Goal: Transaction & Acquisition: Obtain resource

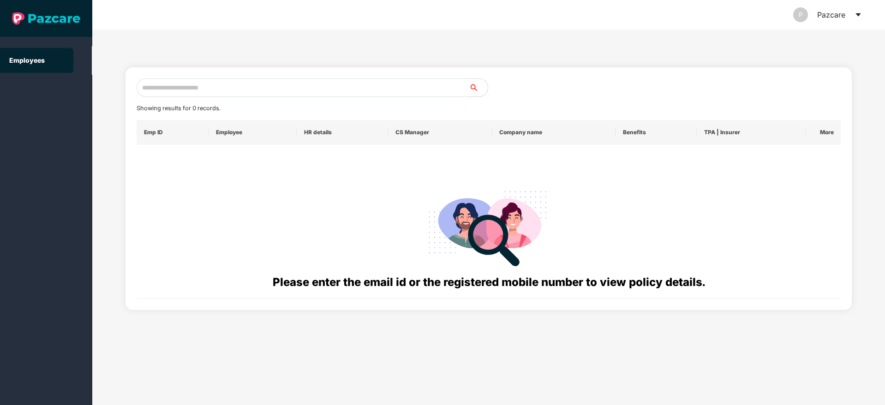
click at [855, 18] on icon "caret-down" at bounding box center [857, 14] width 7 height 7
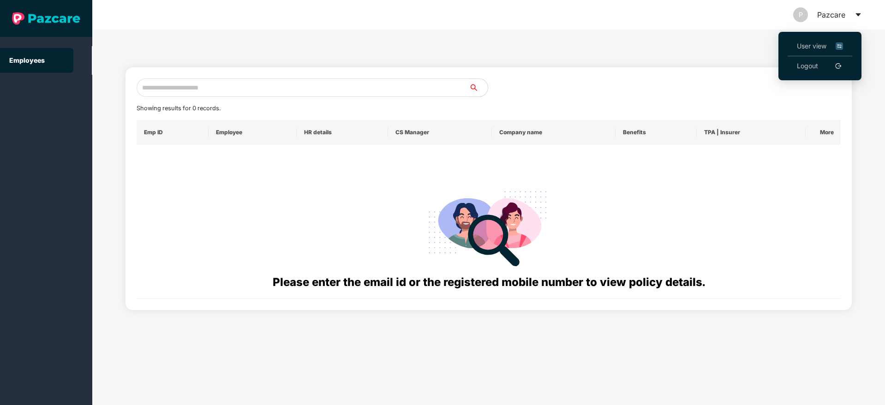
click at [794, 55] on li "User view" at bounding box center [819, 46] width 65 height 20
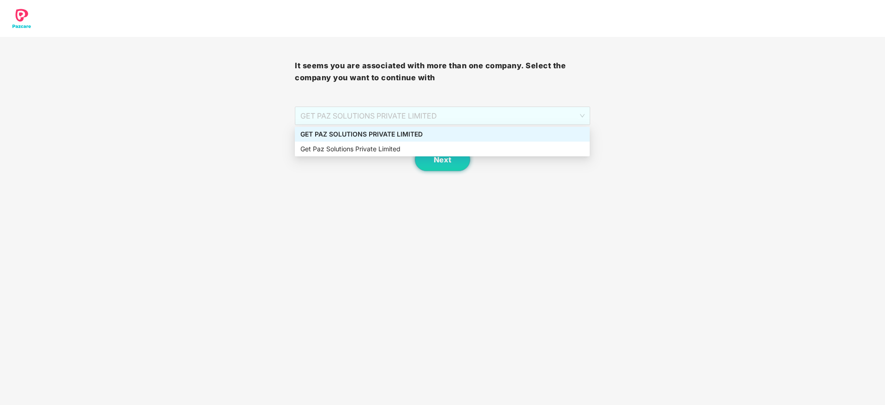
drag, startPoint x: 411, startPoint y: 114, endPoint x: 411, endPoint y: 133, distance: 19.4
click at [411, 133] on body "It seems you are associated with more than one company. Select the company you …" at bounding box center [442, 202] width 885 height 405
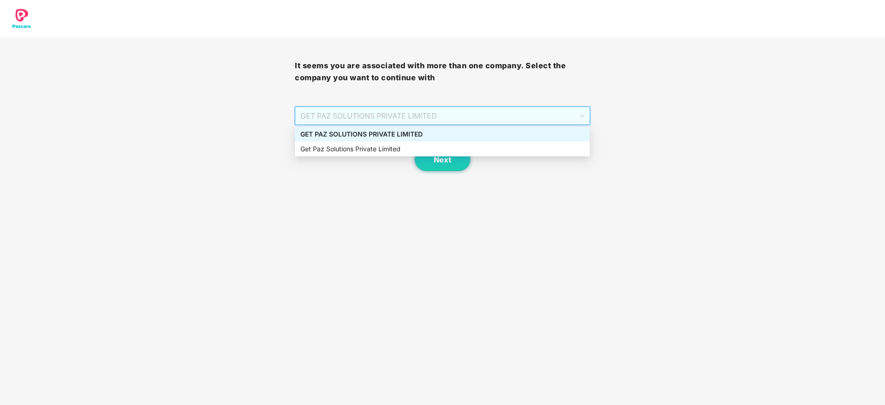
click at [411, 133] on div "GET PAZ SOLUTIONS PRIVATE LIMITED" at bounding box center [442, 134] width 284 height 10
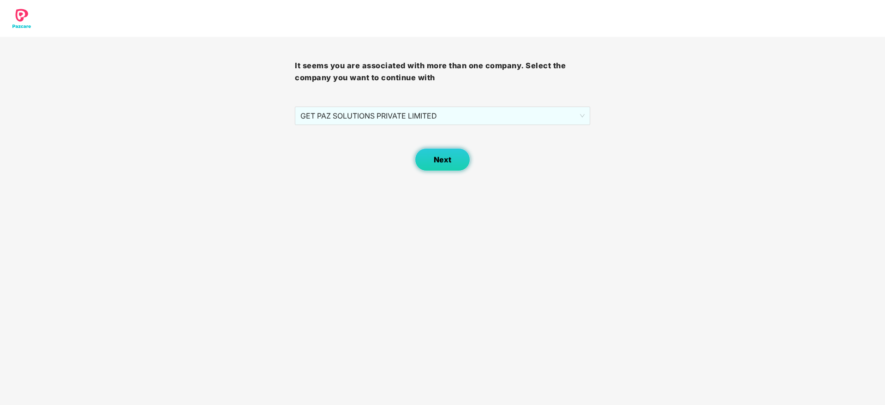
click at [435, 157] on span "Next" at bounding box center [443, 159] width 18 height 9
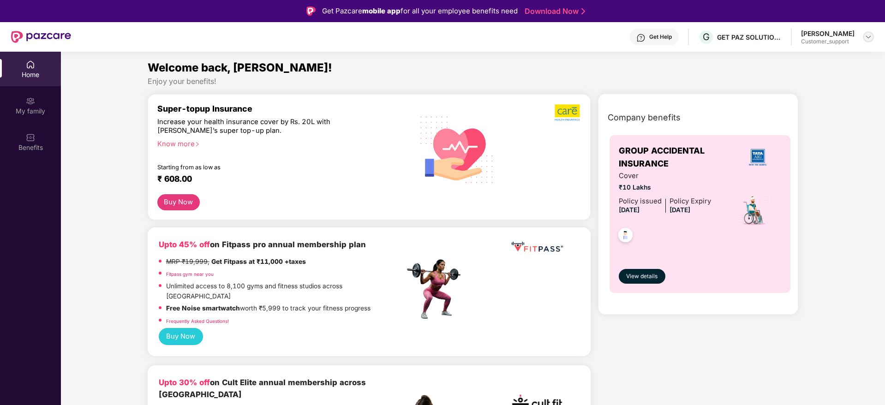
click at [866, 37] on img at bounding box center [867, 36] width 7 height 7
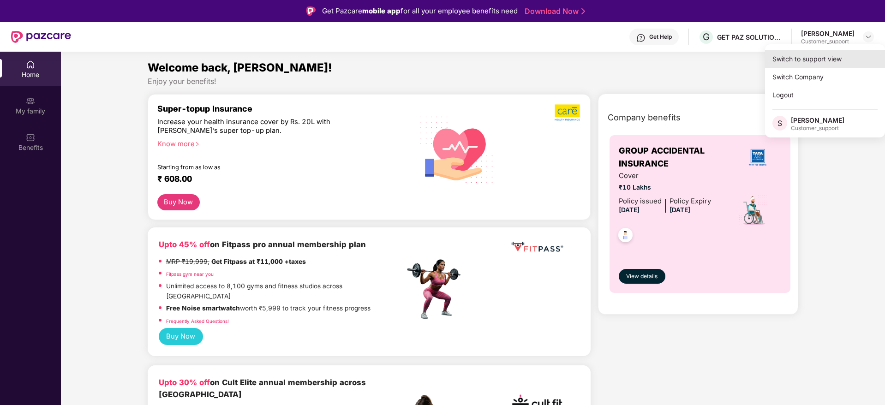
click at [814, 59] on div "Switch to support view" at bounding box center [825, 59] width 120 height 18
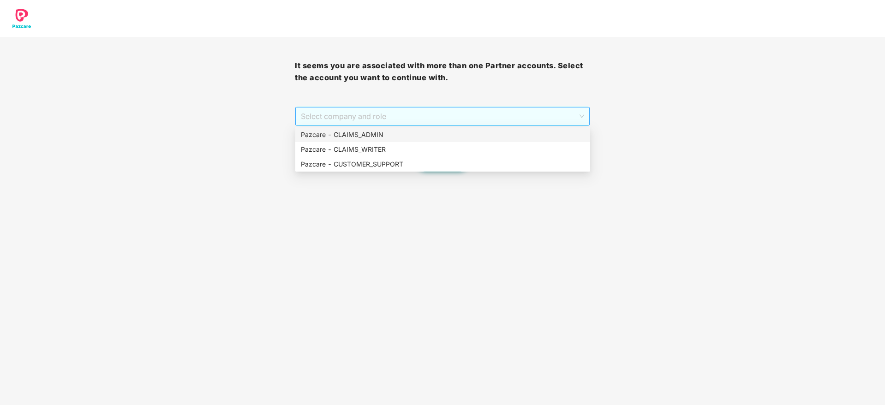
click at [423, 117] on span "Select company and role" at bounding box center [442, 116] width 283 height 18
click at [429, 135] on div "Pazcare - CLAIMS_ADMIN" at bounding box center [443, 135] width 284 height 10
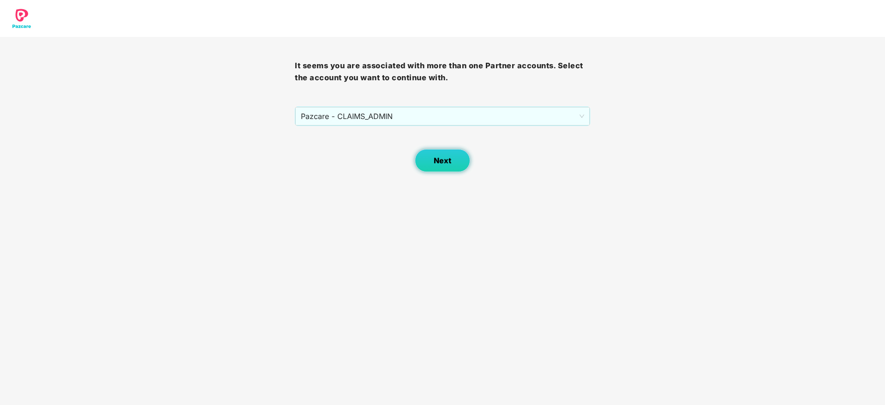
click at [432, 159] on button "Next" at bounding box center [442, 160] width 55 height 23
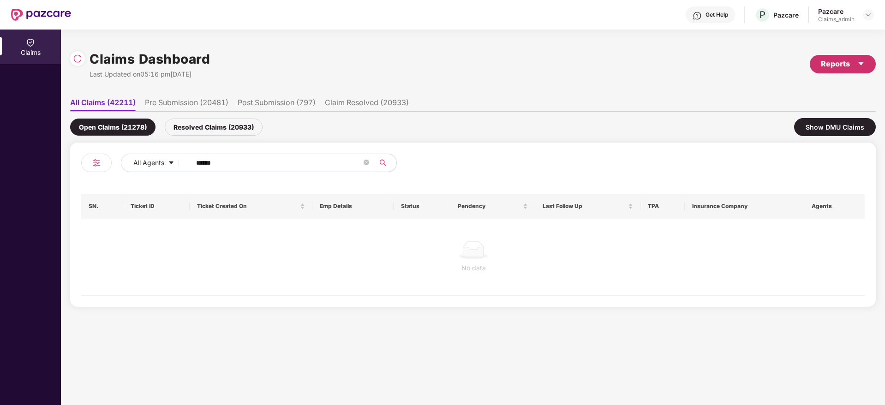
click at [844, 68] on div "Reports" at bounding box center [843, 64] width 44 height 12
click at [806, 112] on li "Claims Pendency Report" at bounding box center [818, 107] width 115 height 18
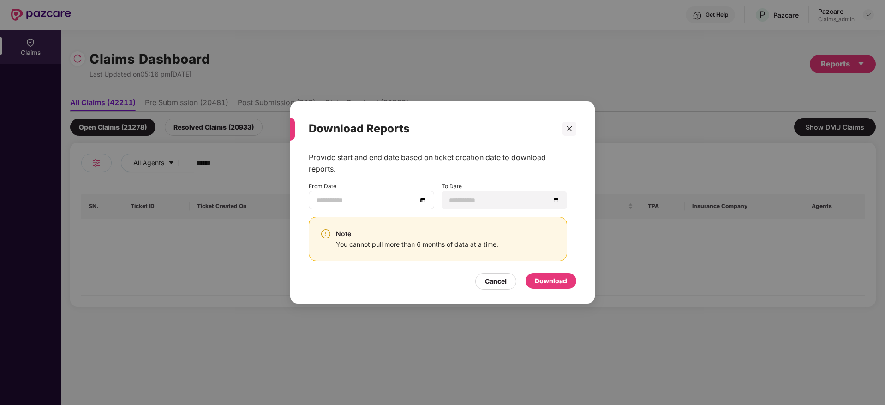
click at [424, 204] on div at bounding box center [371, 200] width 110 height 10
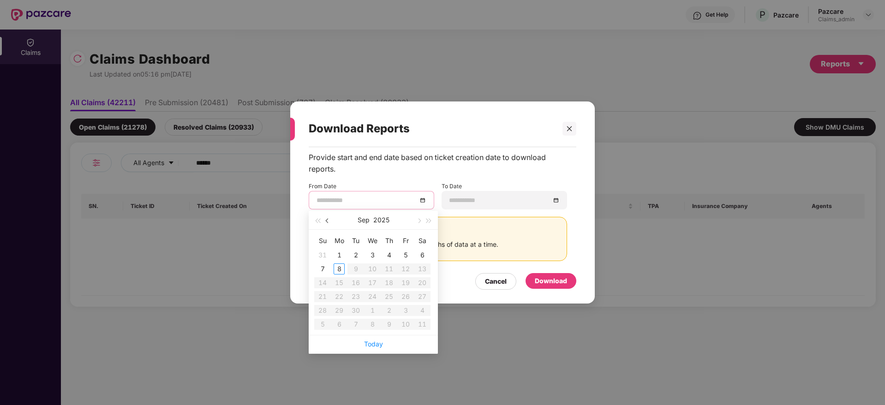
click at [331, 220] on button "button" at bounding box center [327, 220] width 10 height 18
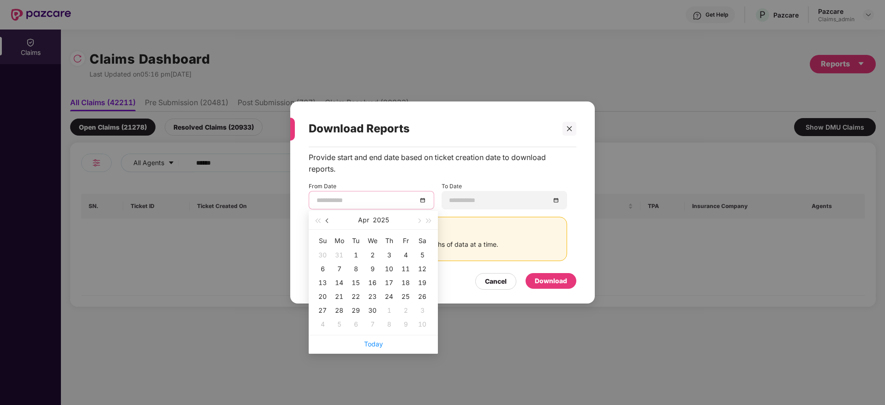
click at [331, 220] on button "button" at bounding box center [327, 220] width 10 height 18
click at [416, 219] on button "button" at bounding box center [418, 220] width 10 height 18
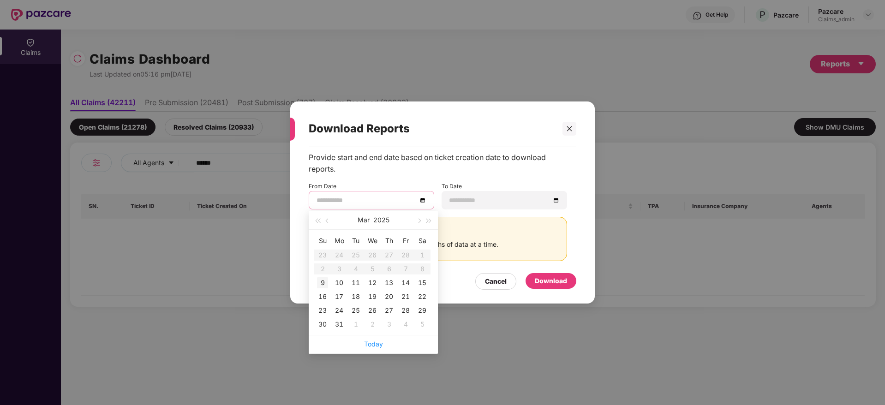
type input "**********"
click at [322, 286] on div "9" at bounding box center [322, 282] width 11 height 11
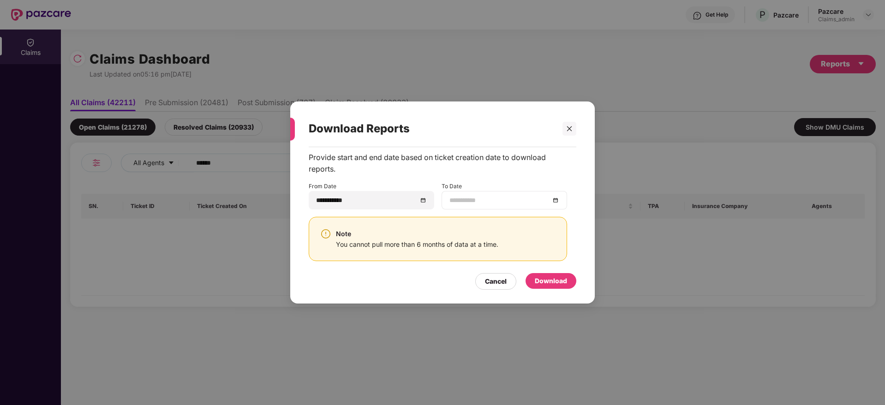
click at [553, 198] on div at bounding box center [504, 200] width 110 height 10
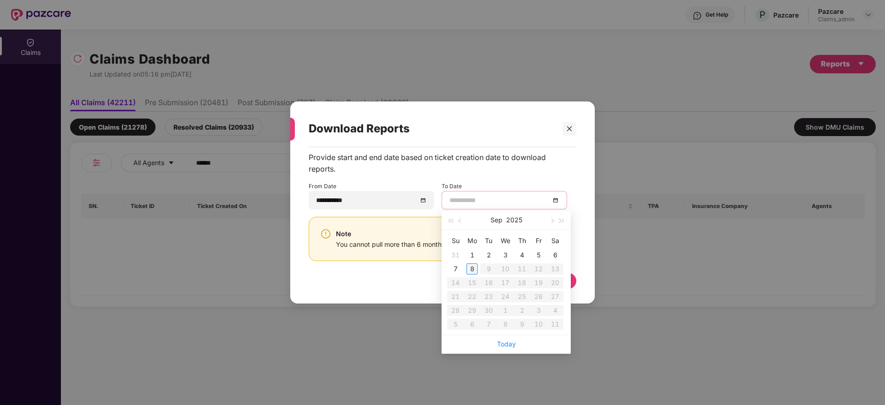
type input "**********"
click at [468, 266] on div "8" at bounding box center [471, 268] width 11 height 11
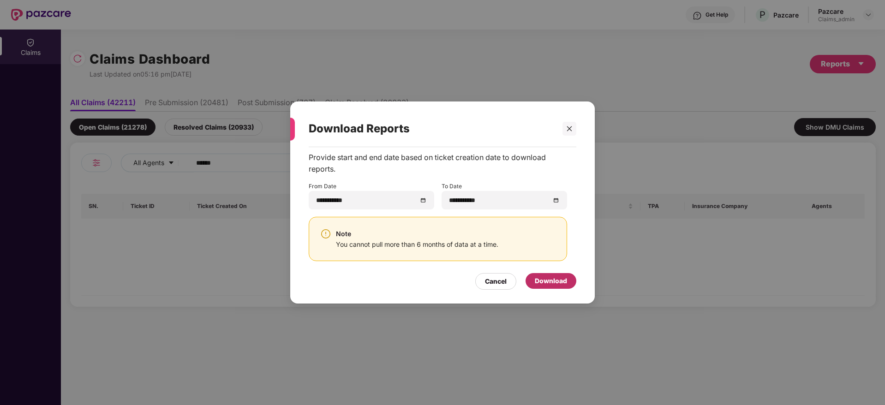
click at [554, 284] on div "Download" at bounding box center [551, 281] width 32 height 10
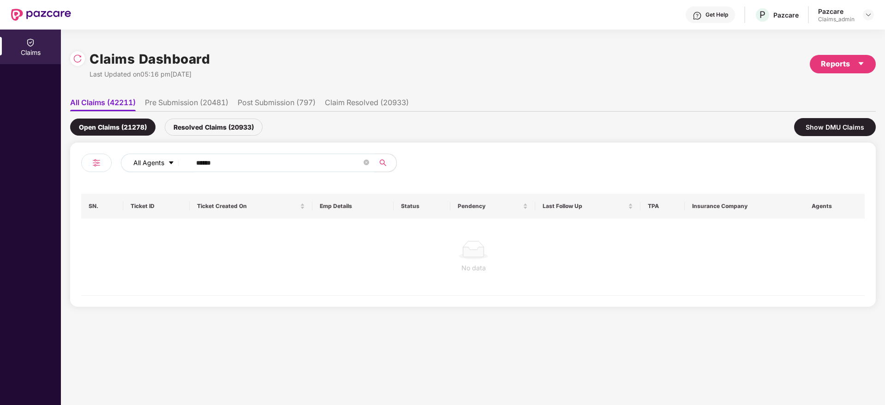
drag, startPoint x: 238, startPoint y: 162, endPoint x: 181, endPoint y: 167, distance: 57.4
click at [181, 167] on div "All Agents ******" at bounding box center [356, 163] width 470 height 18
paste input "text"
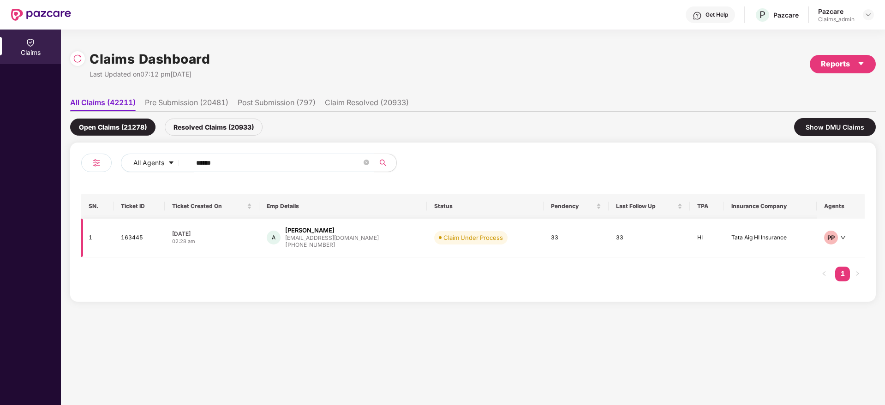
type input "******"
click at [347, 240] on div "[EMAIL_ADDRESS][DOMAIN_NAME]" at bounding box center [332, 238] width 94 height 6
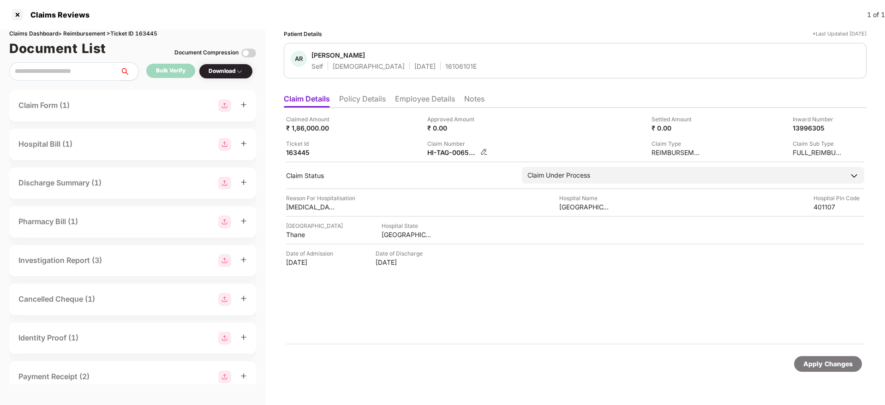
click at [483, 149] on img at bounding box center [483, 151] width 7 height 7
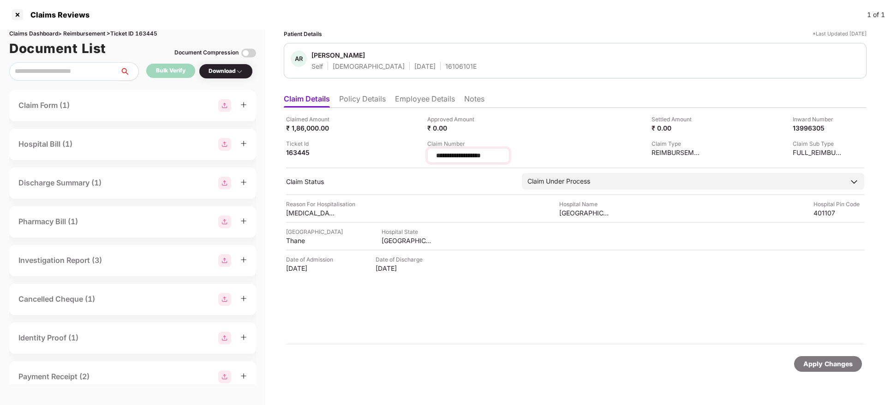
drag, startPoint x: 495, startPoint y: 155, endPoint x: 434, endPoint y: 152, distance: 61.4
click at [434, 152] on div "**********" at bounding box center [468, 155] width 82 height 15
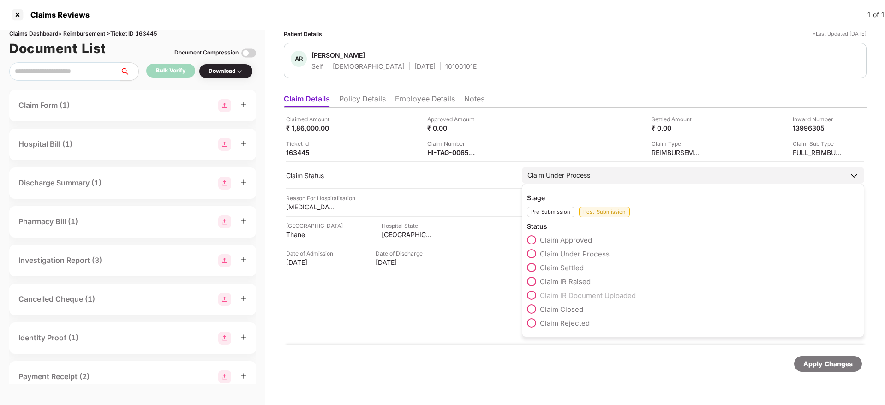
click at [531, 313] on span at bounding box center [531, 308] width 9 height 9
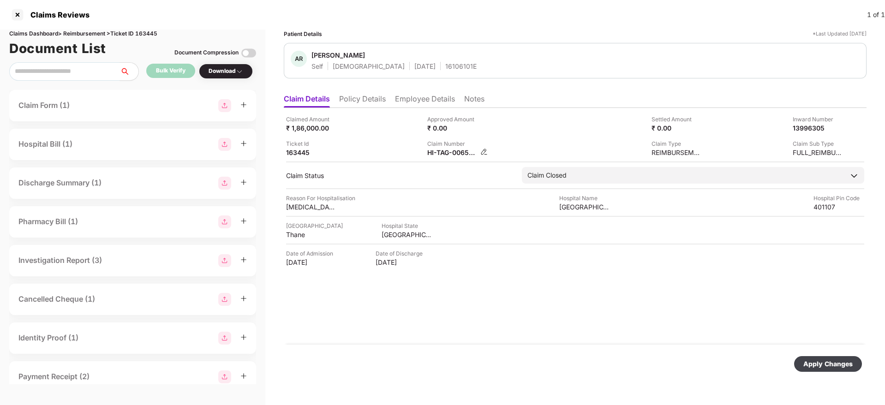
click at [483, 155] on img at bounding box center [483, 151] width 7 height 7
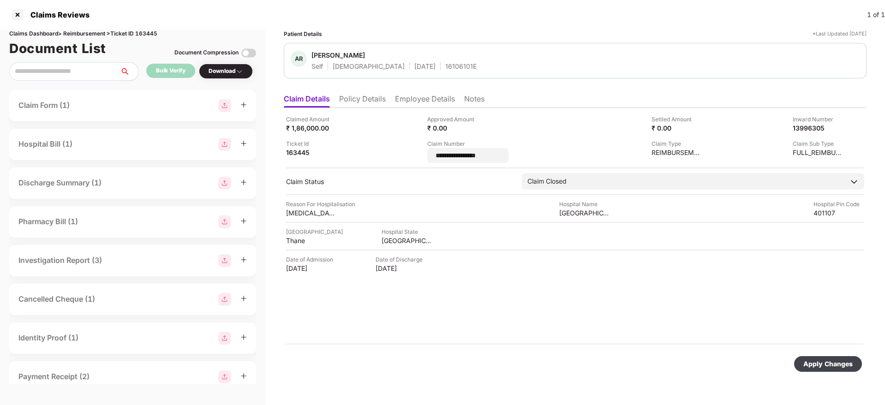
type input "**********"
click at [801, 363] on div "Apply Changes" at bounding box center [828, 364] width 68 height 16
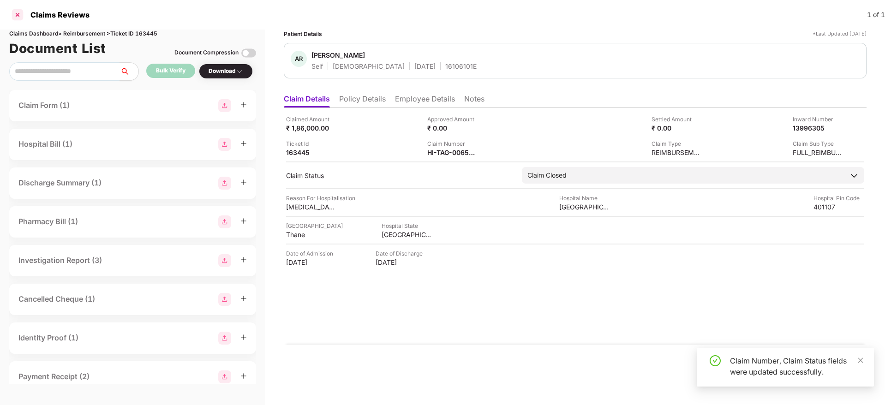
click at [17, 14] on div at bounding box center [17, 14] width 15 height 15
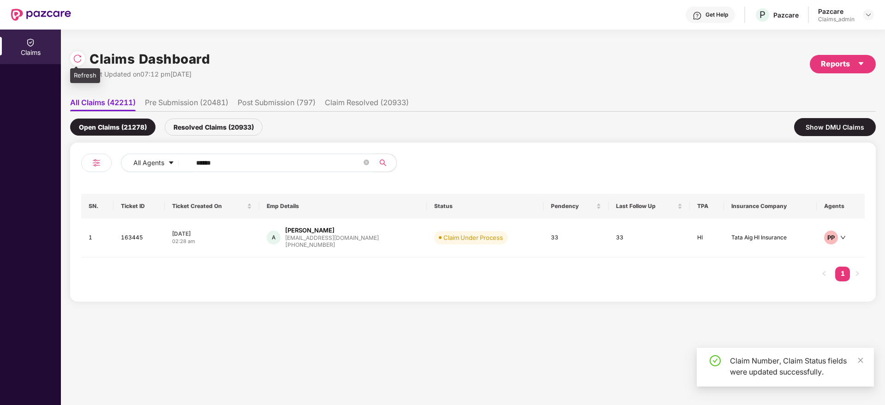
click at [72, 60] on div at bounding box center [77, 58] width 15 height 15
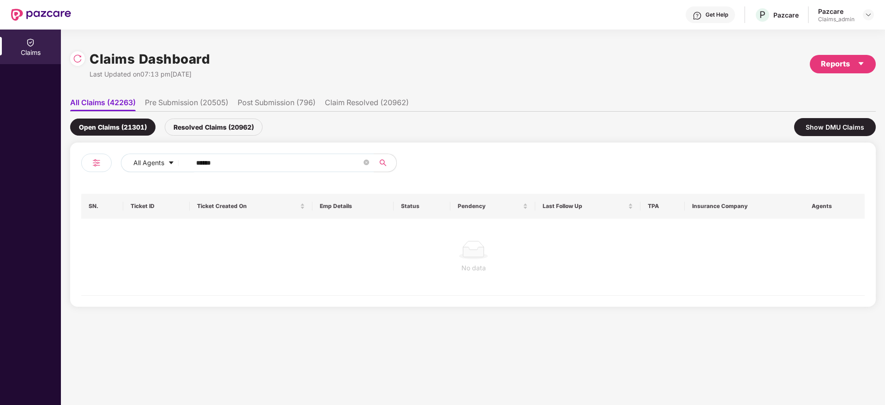
click at [216, 133] on div "Resolved Claims (20962)" at bounding box center [214, 127] width 98 height 17
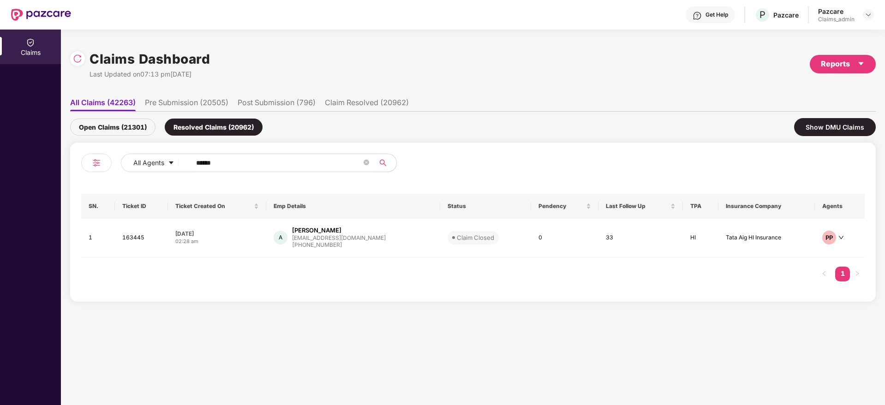
click at [125, 125] on div "Open Claims (21301)" at bounding box center [112, 127] width 85 height 17
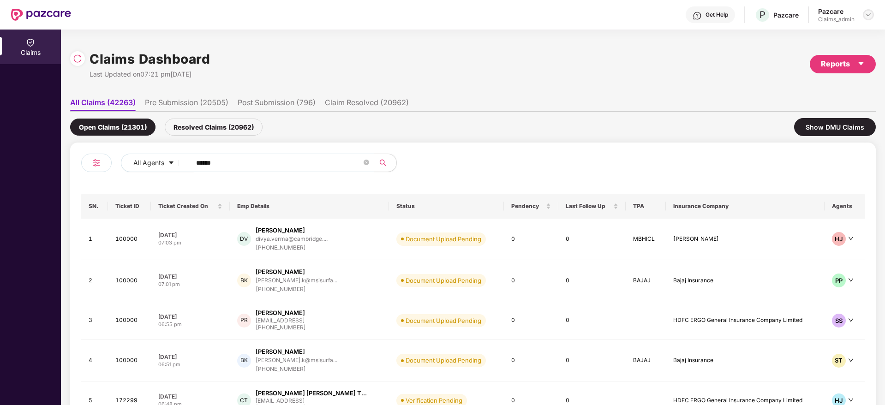
click at [868, 12] on img at bounding box center [867, 14] width 7 height 7
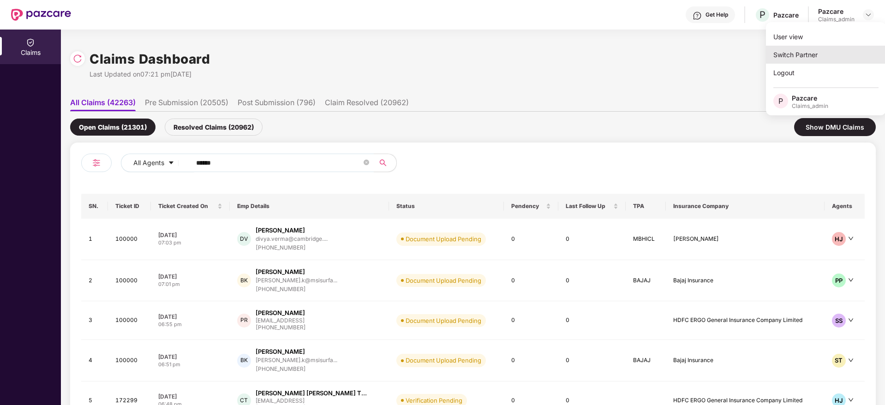
click at [817, 48] on div "Switch Partner" at bounding box center [826, 55] width 120 height 18
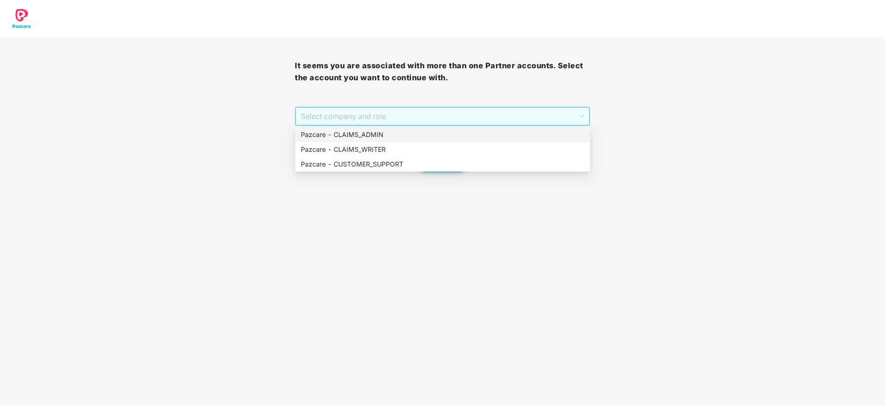
click at [381, 123] on span "Select company and role" at bounding box center [442, 116] width 283 height 18
click at [381, 162] on div "Pazcare - CUSTOMER_SUPPORT" at bounding box center [443, 164] width 284 height 10
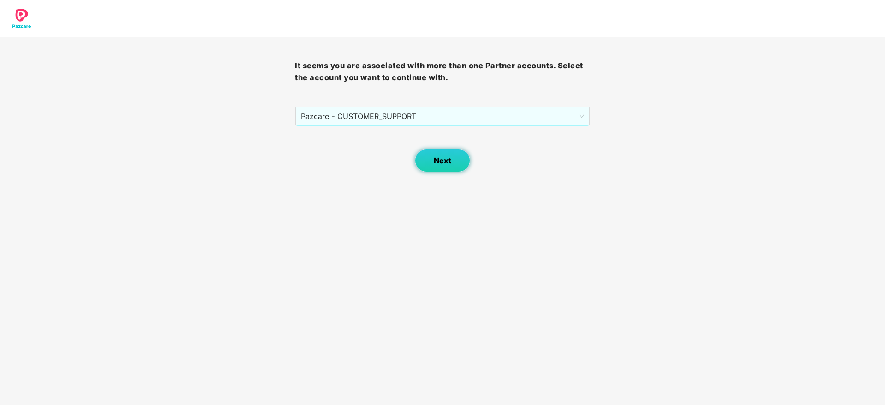
click at [438, 149] on div "Next" at bounding box center [442, 149] width 295 height 46
click at [438, 149] on button "Next" at bounding box center [442, 160] width 55 height 23
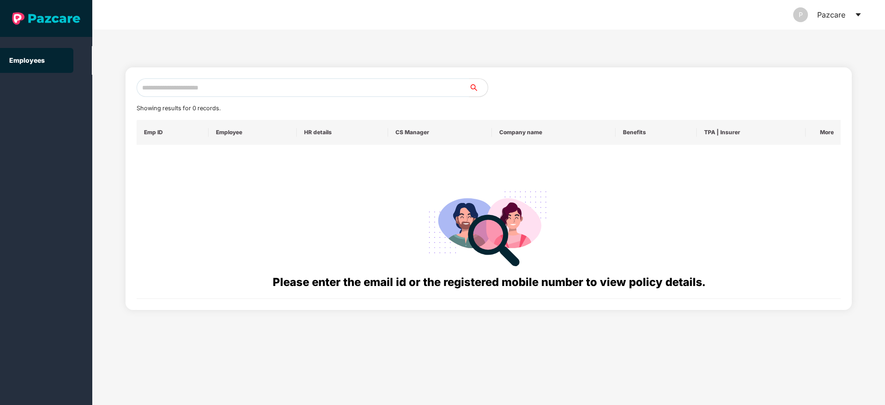
paste input "**********"
click at [314, 85] on input "text" at bounding box center [303, 87] width 333 height 18
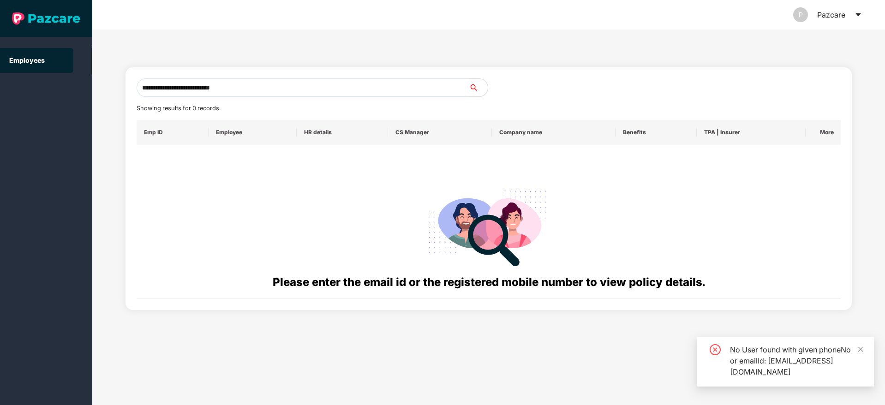
type input "**********"
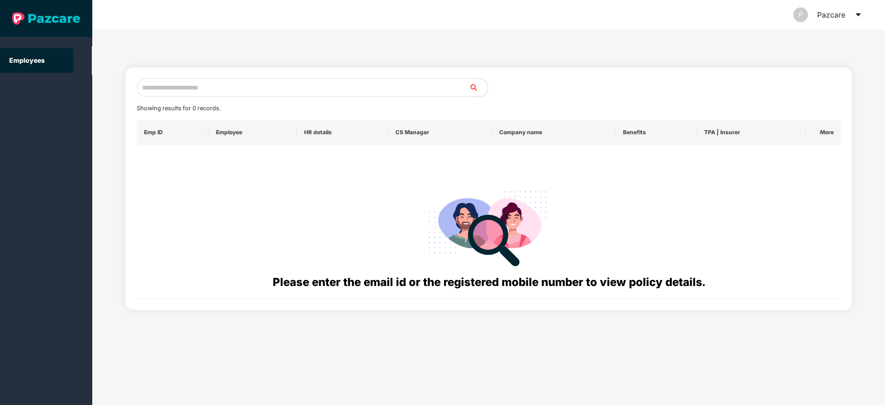
click at [858, 14] on icon "caret-down" at bounding box center [857, 14] width 5 height 3
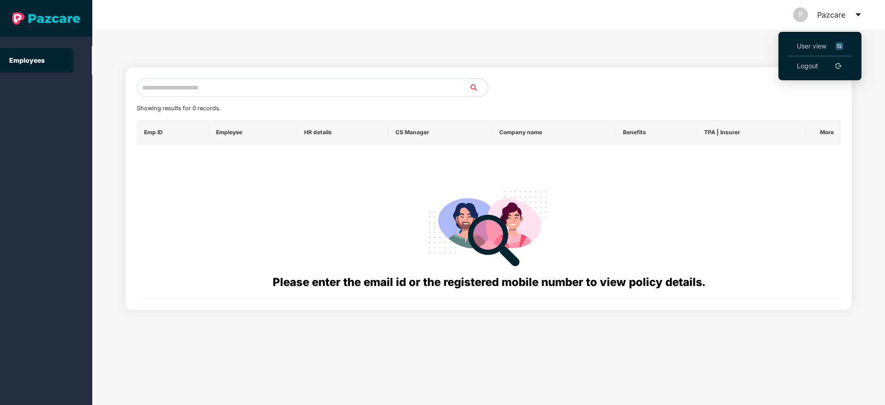
click at [819, 48] on span "User view" at bounding box center [820, 46] width 46 height 10
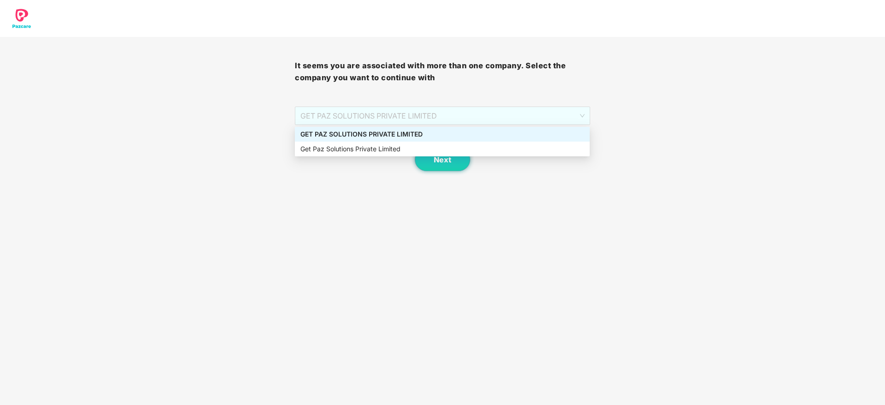
drag, startPoint x: 507, startPoint y: 116, endPoint x: 498, endPoint y: 141, distance: 26.7
click at [498, 141] on body "It seems you are associated with more than one company. Select the company you …" at bounding box center [442, 202] width 885 height 405
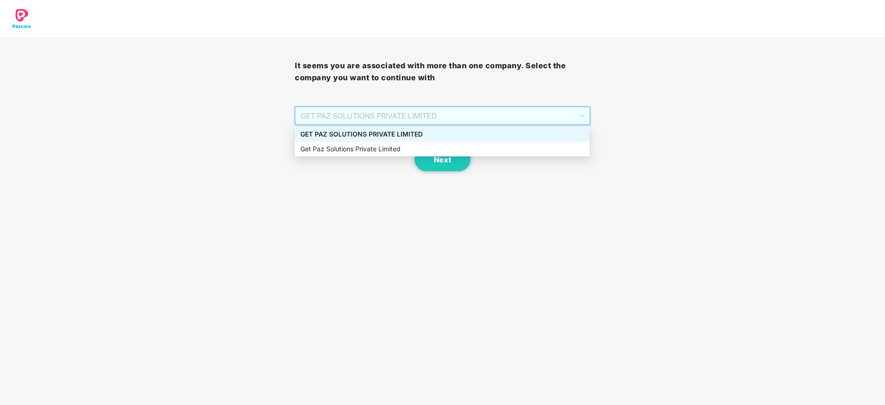
click at [498, 141] on div "GET PAZ SOLUTIONS PRIVATE LIMITED" at bounding box center [442, 134] width 295 height 15
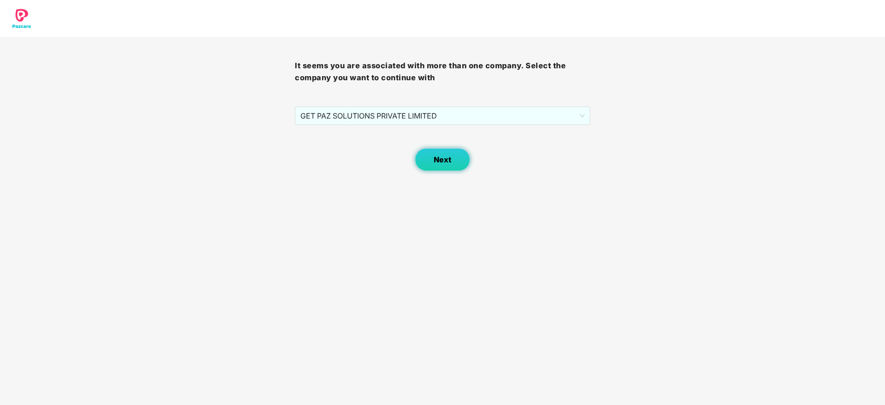
click at [430, 168] on button "Next" at bounding box center [442, 159] width 55 height 23
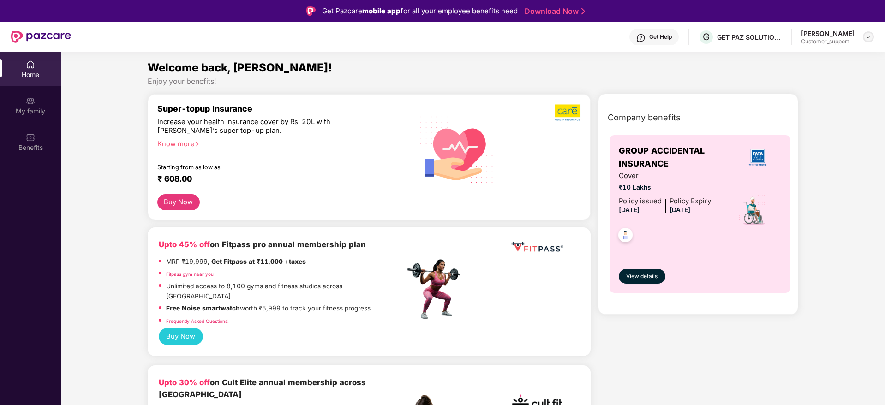
click at [865, 36] on img at bounding box center [867, 36] width 7 height 7
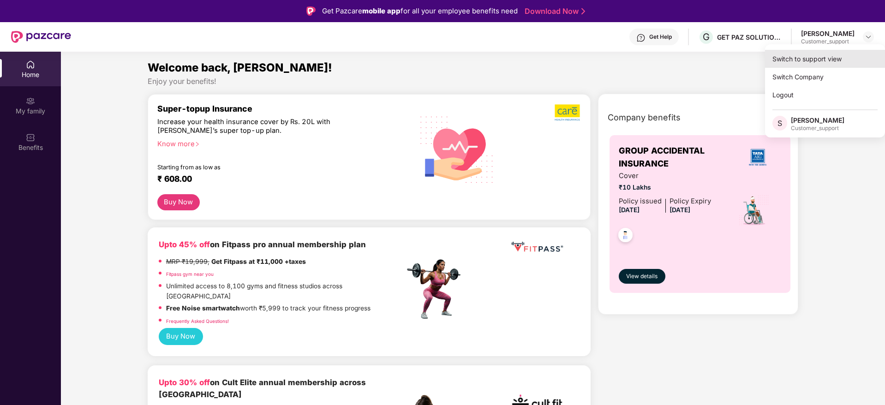
click at [777, 60] on div "Switch to support view" at bounding box center [825, 59] width 120 height 18
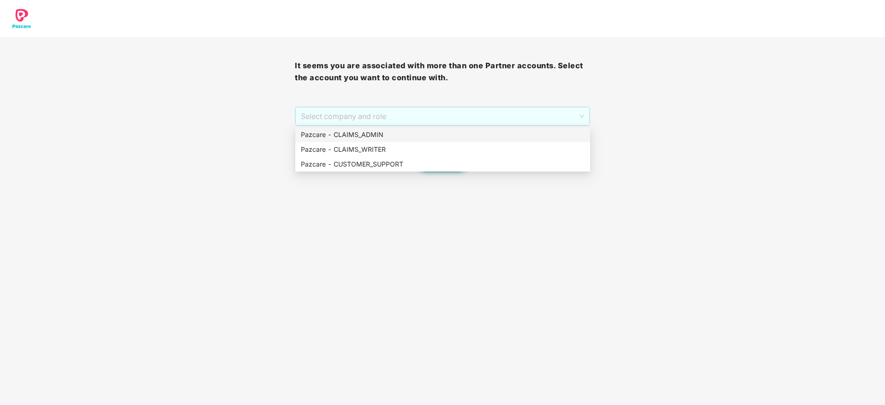
drag, startPoint x: 377, startPoint y: 117, endPoint x: 375, endPoint y: 137, distance: 19.9
click at [375, 137] on body "It seems you are associated with more than one Partner accounts. Select the acc…" at bounding box center [442, 202] width 885 height 405
click at [375, 137] on div "Pazcare - CLAIMS_ADMIN" at bounding box center [443, 135] width 284 height 10
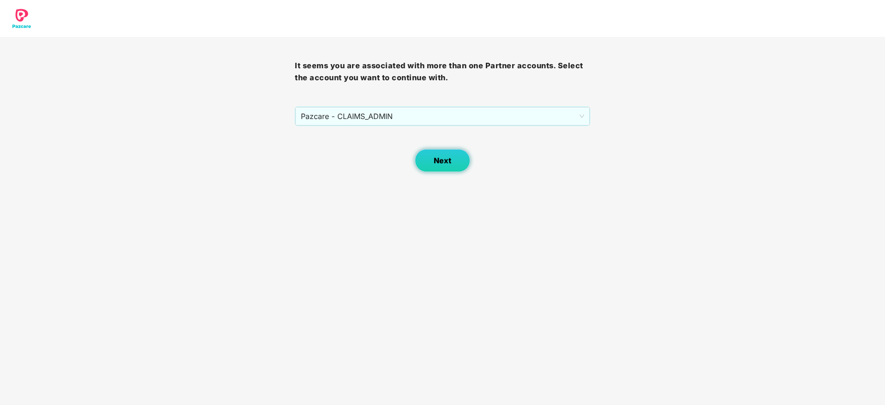
click at [442, 161] on span "Next" at bounding box center [443, 160] width 18 height 9
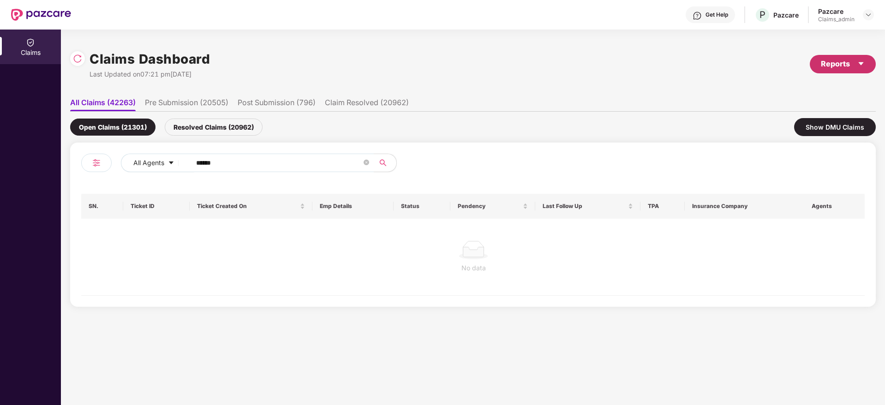
click at [840, 64] on div "Reports" at bounding box center [843, 64] width 44 height 12
click at [865, 93] on div "Claims Report" at bounding box center [818, 88] width 104 height 10
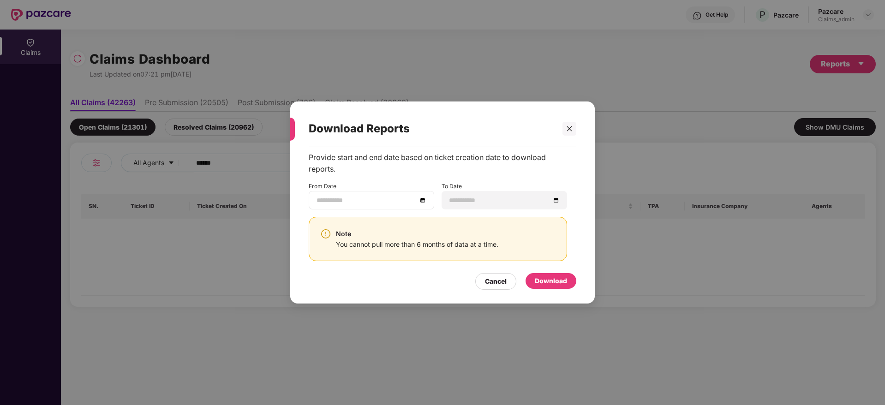
click at [425, 202] on div at bounding box center [371, 200] width 110 height 10
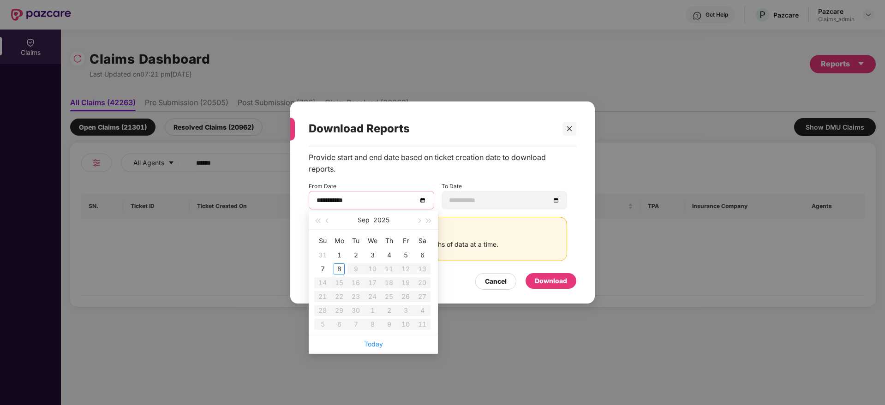
type input "**********"
click at [337, 272] on div "8" at bounding box center [339, 268] width 11 height 11
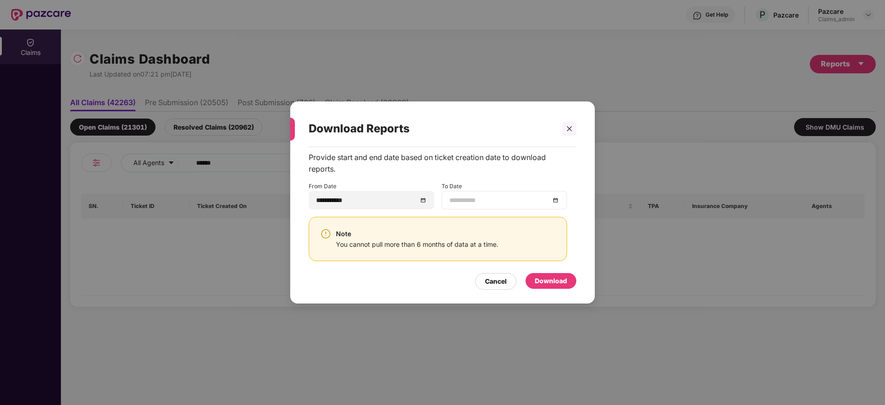
click at [556, 203] on div at bounding box center [504, 200] width 110 height 10
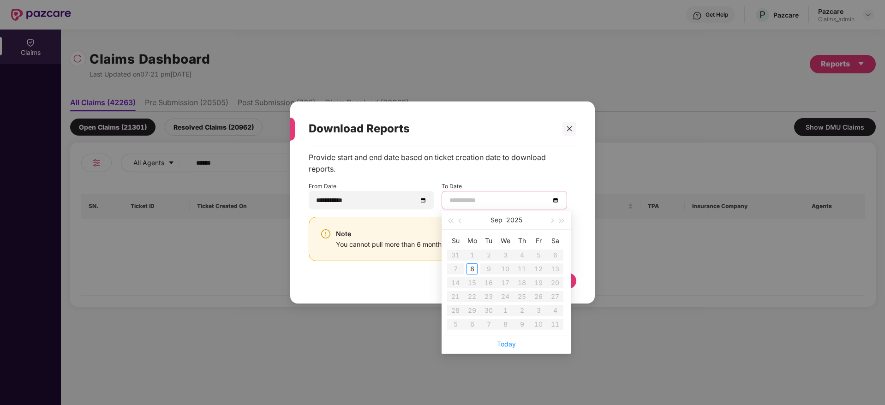
type input "**********"
click at [473, 272] on div "8" at bounding box center [471, 268] width 11 height 11
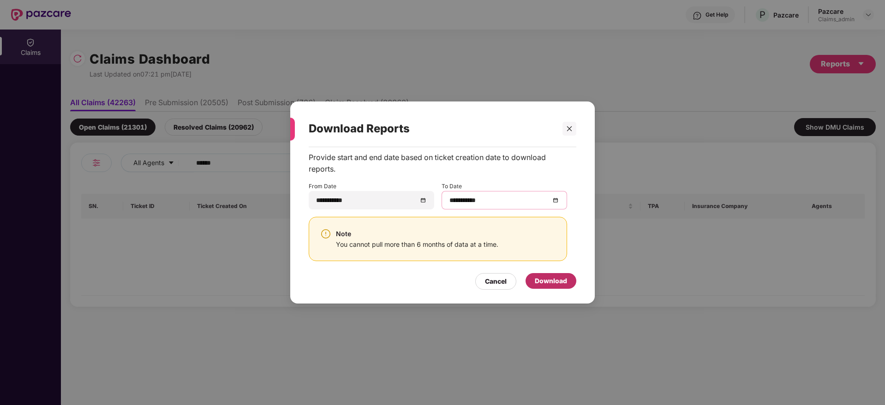
click at [547, 282] on div "Download" at bounding box center [551, 281] width 32 height 10
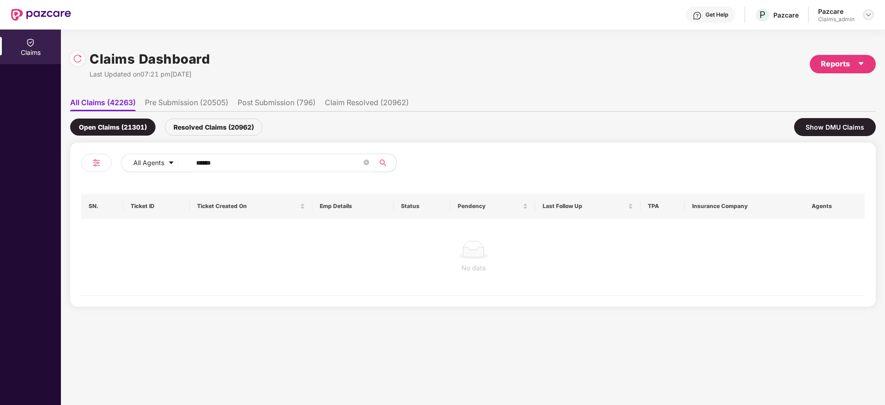
click at [867, 18] on img at bounding box center [867, 14] width 7 height 7
